Goal: Information Seeking & Learning: Learn about a topic

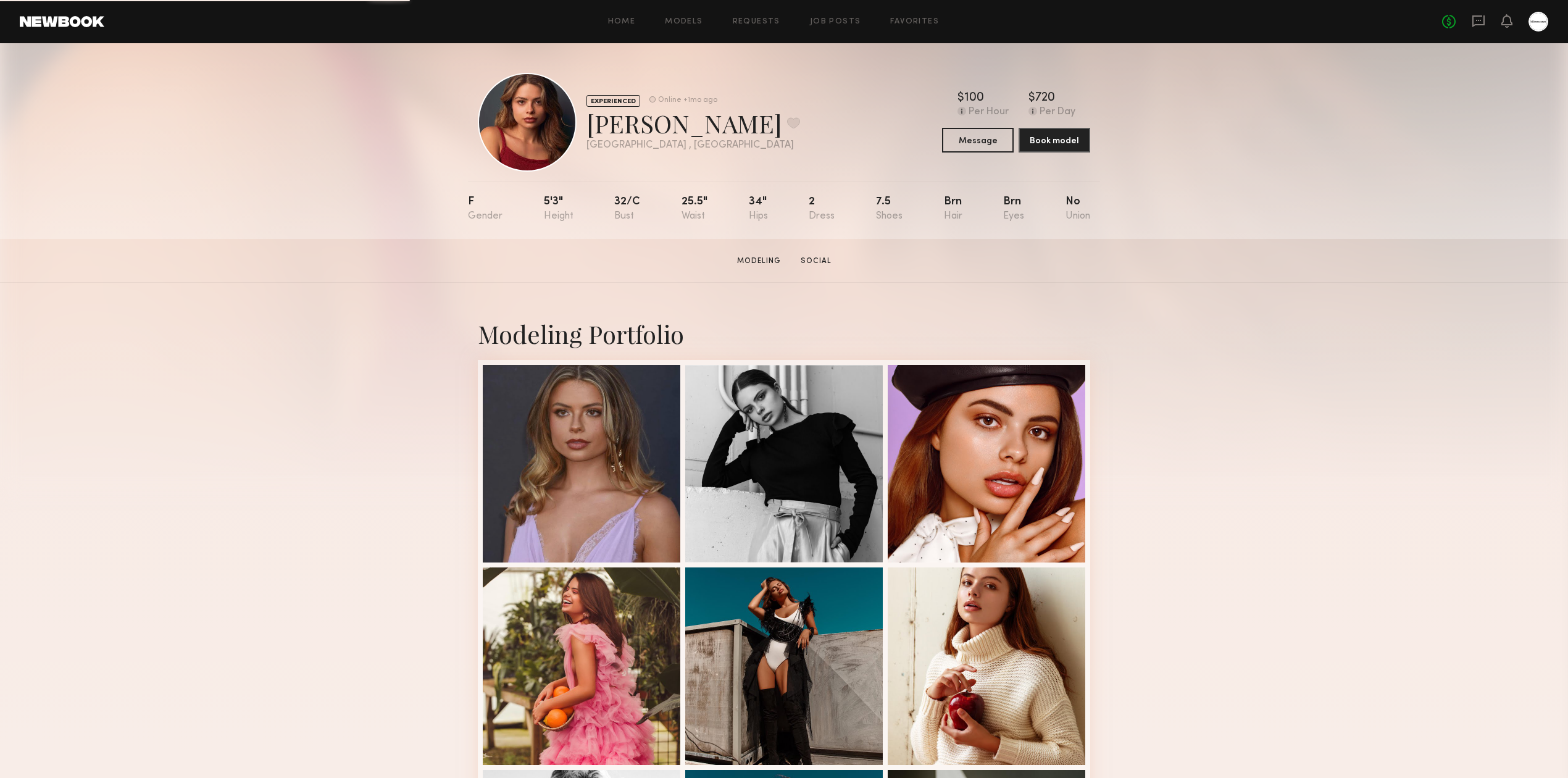
click at [1184, 380] on div "Modeling Portfolio View More" at bounding box center [784, 763] width 1568 height 961
